Goal: Information Seeking & Learning: Understand process/instructions

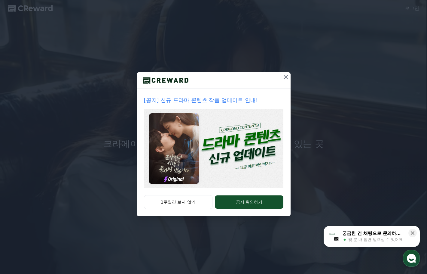
click at [288, 77] on icon at bounding box center [285, 76] width 7 height 7
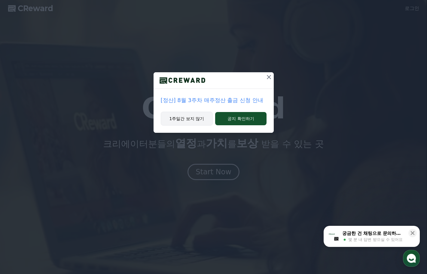
click at [191, 117] on button "1주일간 보지 않기" at bounding box center [187, 119] width 52 height 14
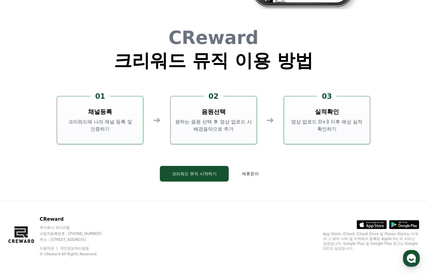
scroll to position [1628, 0]
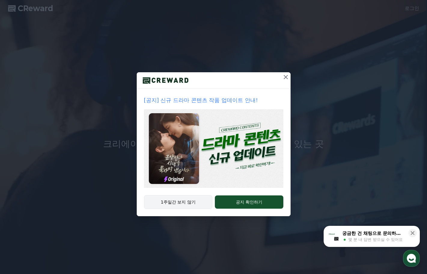
click at [192, 204] on button "1주일간 보지 않기" at bounding box center [178, 202] width 69 height 14
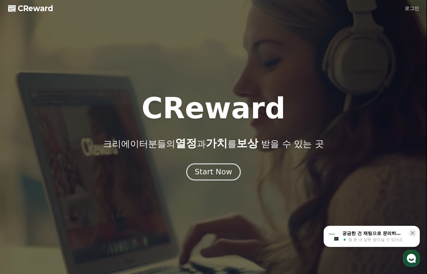
click at [220, 170] on div "Start Now" at bounding box center [213, 172] width 37 height 10
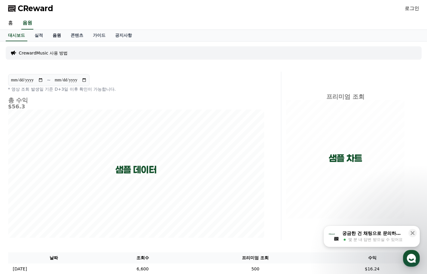
click at [57, 37] on link "음원" at bounding box center [57, 35] width 18 height 11
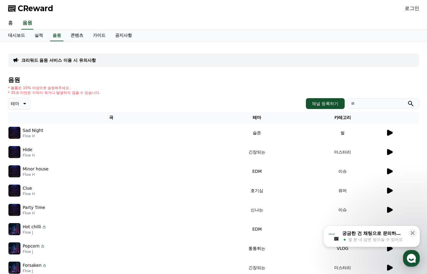
click at [391, 133] on icon at bounding box center [390, 133] width 6 height 6
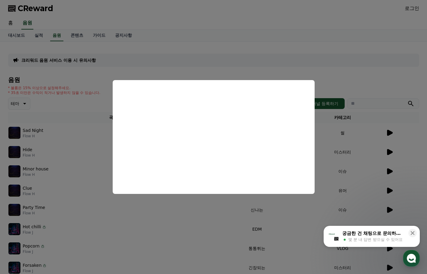
click at [176, 65] on button "close modal" at bounding box center [213, 137] width 427 height 274
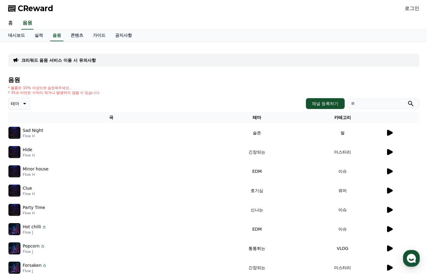
scroll to position [133, 0]
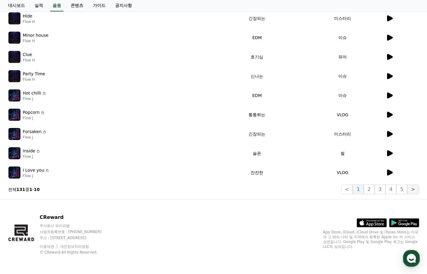
click at [414, 191] on button ">" at bounding box center [413, 189] width 12 height 10
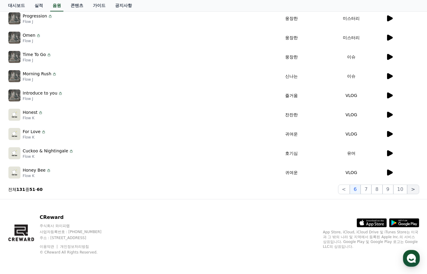
click at [414, 191] on button ">" at bounding box center [413, 189] width 12 height 10
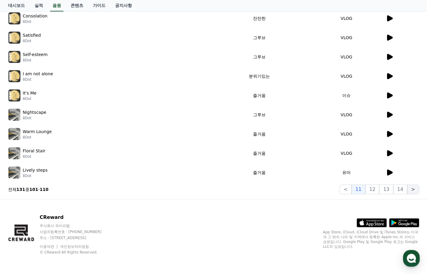
click at [414, 191] on button ">" at bounding box center [413, 189] width 12 height 10
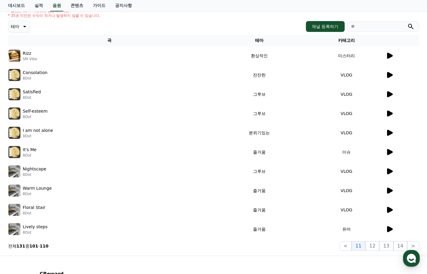
scroll to position [133, 0]
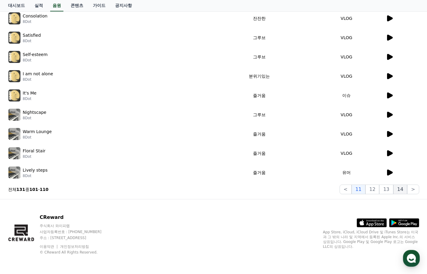
click at [403, 189] on button "14" at bounding box center [400, 189] width 14 height 10
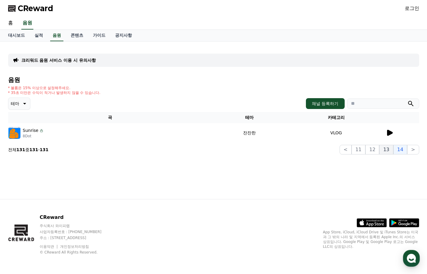
click at [385, 150] on button "13" at bounding box center [386, 150] width 14 height 10
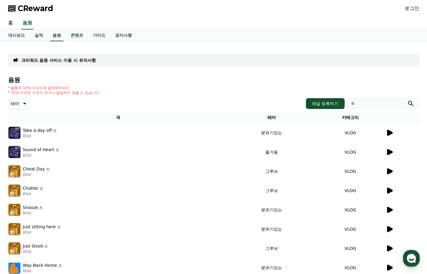
click at [76, 42] on div "크리워드 음원 서비스 이용 시 유의사항 음원 * 볼륨은 15% 이상으로 설정해주세요. * 35초 미만은 수익이 적거나 발생하지 않을 수 있습니…" at bounding box center [213, 186] width 421 height 291
click at [75, 38] on link "콘텐츠" at bounding box center [77, 35] width 22 height 11
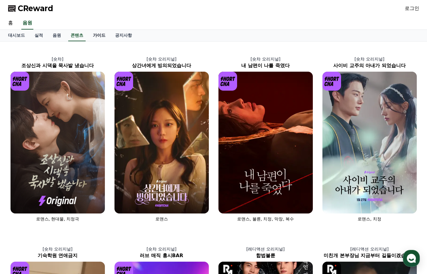
click at [95, 33] on link "가이드" at bounding box center [99, 35] width 22 height 11
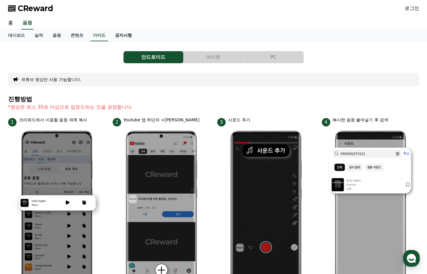
click at [125, 33] on link "공지사항" at bounding box center [123, 35] width 26 height 11
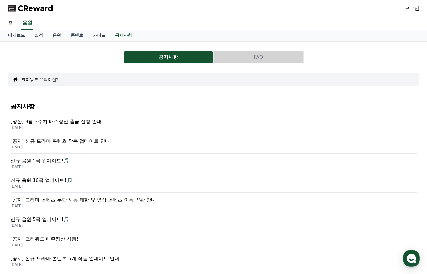
click at [79, 127] on p "[DATE]" at bounding box center [214, 127] width 406 height 5
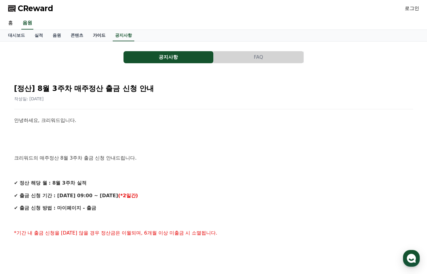
click at [93, 36] on link "가이드" at bounding box center [99, 35] width 22 height 11
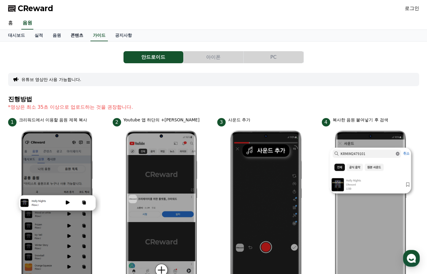
click at [72, 35] on link "콘텐츠" at bounding box center [77, 35] width 22 height 11
click at [54, 36] on link "음원" at bounding box center [57, 35] width 18 height 11
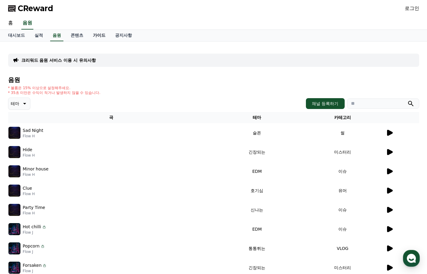
click at [94, 36] on link "가이드" at bounding box center [99, 35] width 22 height 11
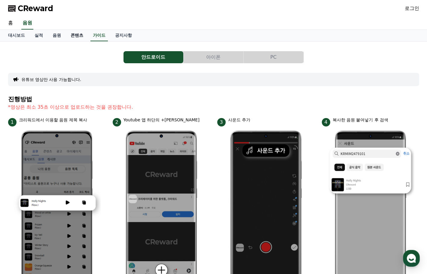
click at [75, 38] on link "콘텐츠" at bounding box center [77, 35] width 22 height 11
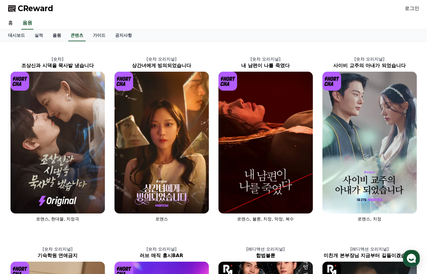
click at [59, 34] on link "음원" at bounding box center [57, 35] width 18 height 11
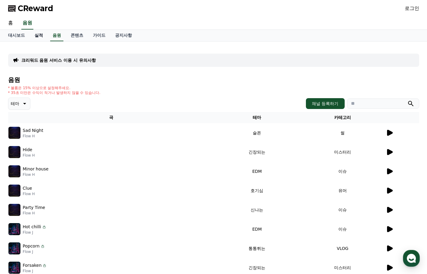
click at [36, 37] on link "실적" at bounding box center [39, 35] width 18 height 11
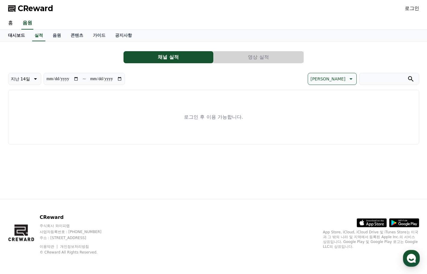
click at [19, 34] on link "대시보드" at bounding box center [16, 35] width 26 height 11
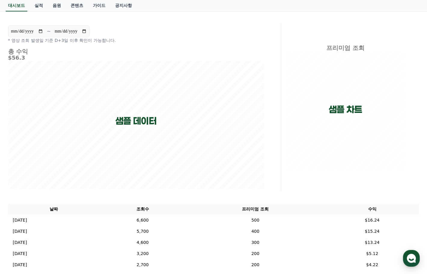
scroll to position [46, 0]
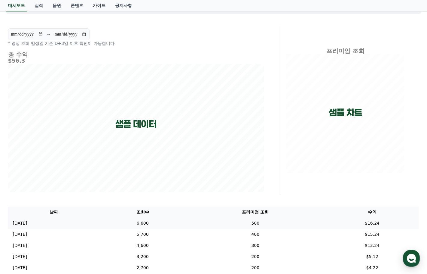
click at [127, 222] on td "6,600" at bounding box center [143, 222] width 86 height 11
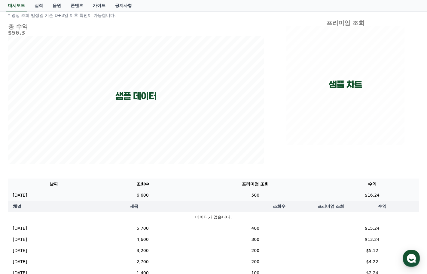
scroll to position [106, 0]
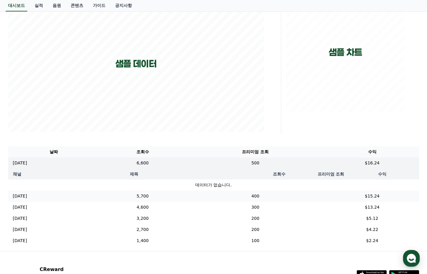
click at [127, 201] on td "5,700" at bounding box center [143, 195] width 86 height 11
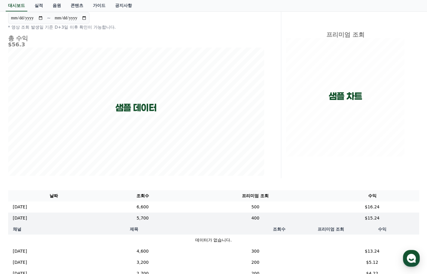
scroll to position [60, 0]
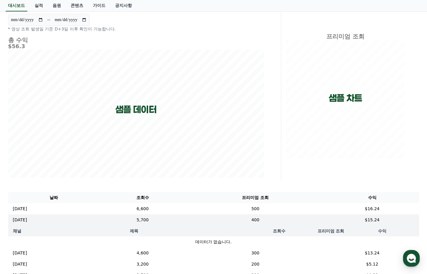
click at [12, 47] on h5 "$56.3" at bounding box center [136, 46] width 256 height 6
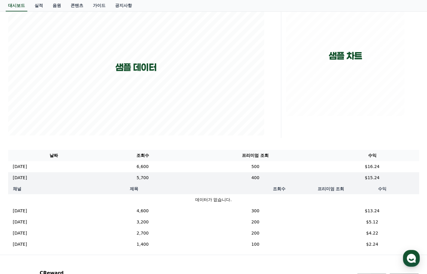
scroll to position [0, 0]
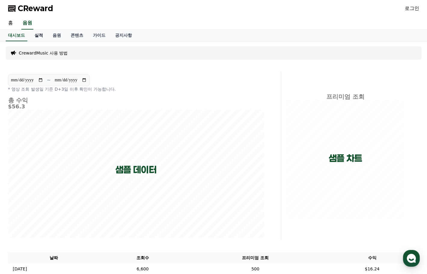
click at [42, 34] on link "실적" at bounding box center [39, 35] width 18 height 11
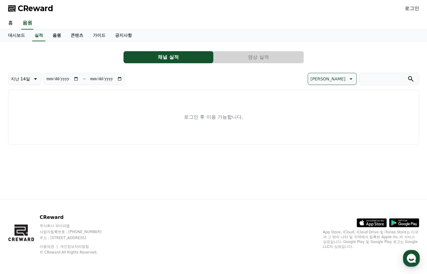
click at [57, 38] on link "음원" at bounding box center [57, 35] width 18 height 11
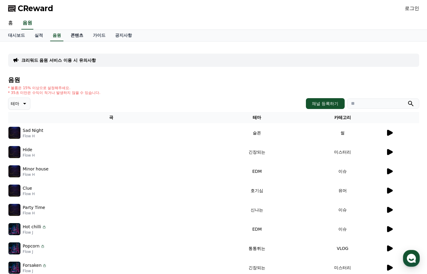
click at [73, 37] on link "콘텐츠" at bounding box center [77, 35] width 22 height 11
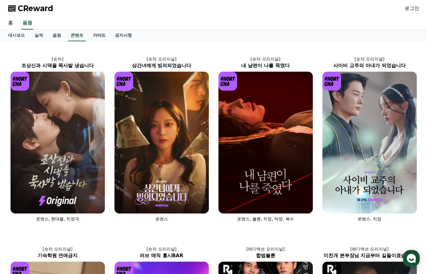
click at [99, 35] on link "가이드" at bounding box center [99, 35] width 22 height 11
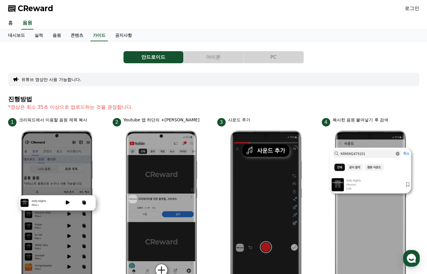
click at [214, 58] on button "아이폰" at bounding box center [214, 57] width 60 height 12
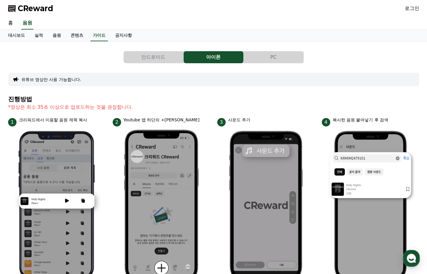
click at [269, 49] on div "안드로이드 아이폰 PC 유튜브 영상만 사용 가능합니다. 진행방법 *영상은 최소 35초 이상으로 업로드하는 것을 권장합니다. 1 크리워드에서 이…" at bounding box center [213, 253] width 411 height 414
click at [270, 52] on button "PC" at bounding box center [274, 57] width 60 height 12
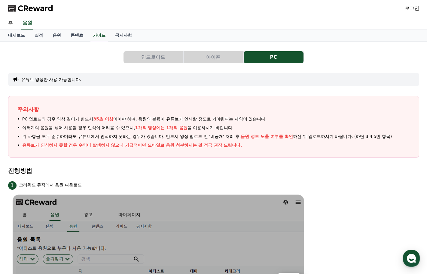
drag, startPoint x: 97, startPoint y: 118, endPoint x: 134, endPoint y: 117, distance: 37.3
click at [134, 117] on span "PC 업로드의 경우 영상 길이가 반드시 35초 이상 이어야 하며, 음원의 볼륨이 유튜브가 인식할 정도로 커야한다는 제약이 있습니다." at bounding box center [144, 119] width 245 height 6
click at [146, 118] on span "PC 업로드의 경우 영상 길이가 반드시 35초 이상 이어야 하며, 음원의 볼륨이 유튜브가 인식할 정도로 커야한다는 제약이 있습니다." at bounding box center [144, 119] width 245 height 6
drag, startPoint x: 156, startPoint y: 125, endPoint x: 222, endPoint y: 136, distance: 67.3
click at [196, 128] on span "여러개의 음원을 섞어 사용할 경우 인식이 어려울 수 있으니, 1개의 영상에는 1개의 음원 을 이용하시기 바랍니다." at bounding box center [128, 127] width 212 height 6
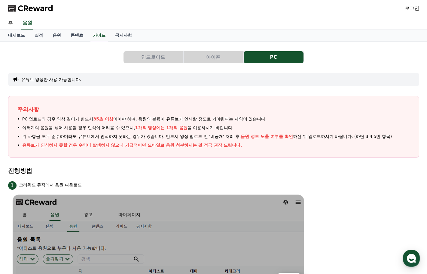
click at [222, 136] on span "위 사항을 모두 준수하더라도 유튜브에서 인식하지 못하는 경우가 있습니다. 반드시 영상 업로드 전 '비공개' 처리 후, 음원 정보 노출 여부를 …" at bounding box center [207, 136] width 370 height 6
drag, startPoint x: 267, startPoint y: 135, endPoint x: 329, endPoint y: 139, distance: 62.4
click at [321, 138] on span "위 사항을 모두 준수하더라도 유튜브에서 인식하지 못하는 경우가 있습니다. 반드시 영상 업로드 전 '비공개' 처리 후, 음원 정보 노출 여부를 …" at bounding box center [207, 136] width 370 height 6
click at [350, 147] on li "유튜브가 인식하지 못할 경우 수익이 발생하지 않으니 가급적이면 모바일로 음원 첨부하시는 걸 적극 권장 드립니다." at bounding box center [213, 145] width 393 height 6
click at [229, 59] on button "아이폰" at bounding box center [214, 57] width 60 height 12
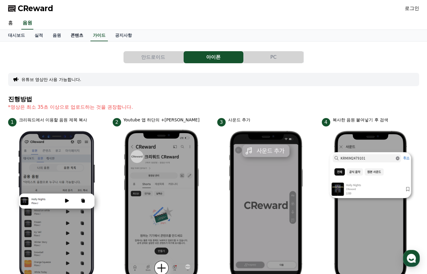
click at [84, 36] on link "콘텐츠" at bounding box center [77, 35] width 22 height 11
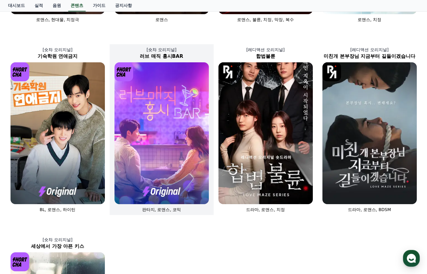
scroll to position [19, 0]
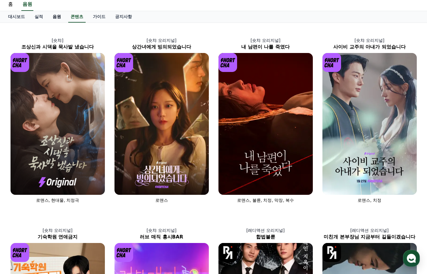
click at [60, 15] on link "음원" at bounding box center [57, 16] width 18 height 11
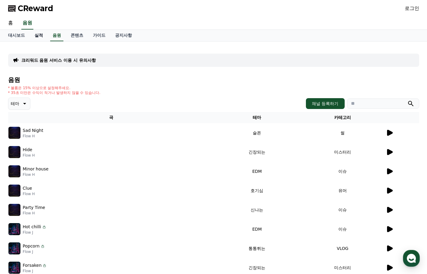
click at [43, 37] on link "실적" at bounding box center [39, 35] width 18 height 11
